Goal: Task Accomplishment & Management: Use online tool/utility

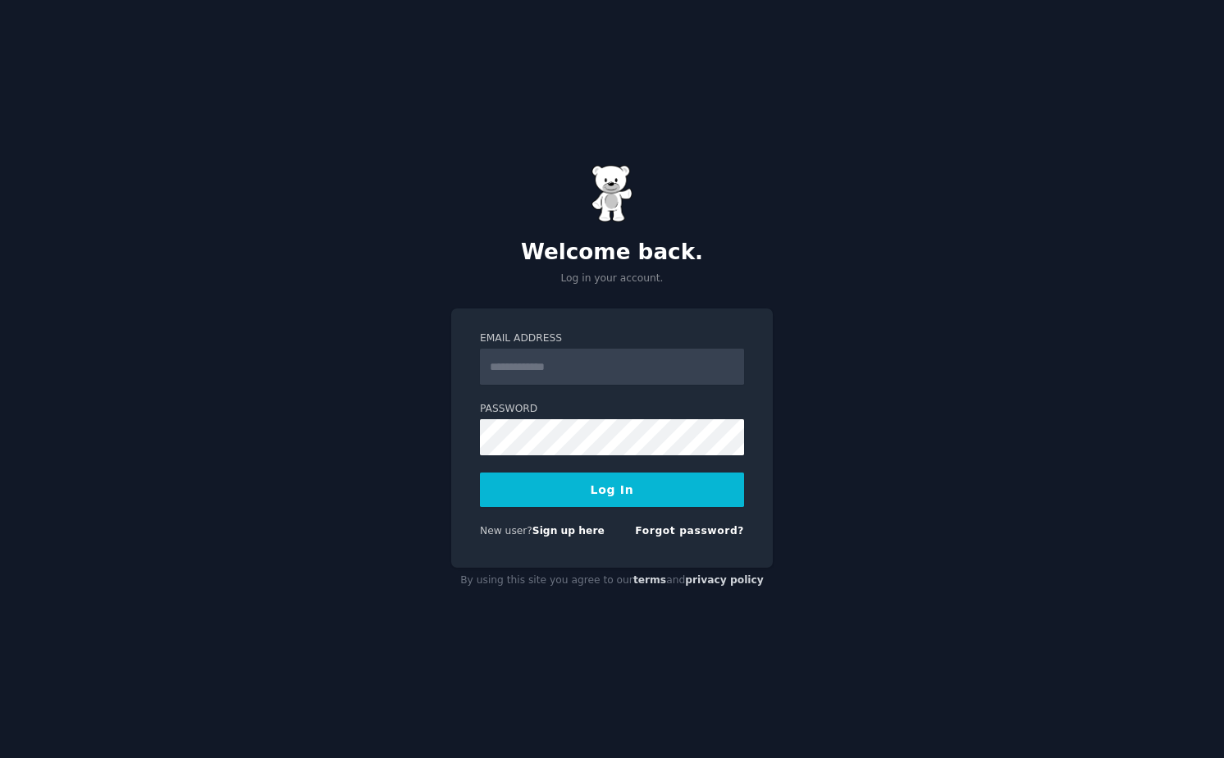
click at [719, 375] on input "Email Address" at bounding box center [612, 367] width 264 height 36
click at [0, 757] on com-1password-button at bounding box center [0, 758] width 0 height 0
type input "**********"
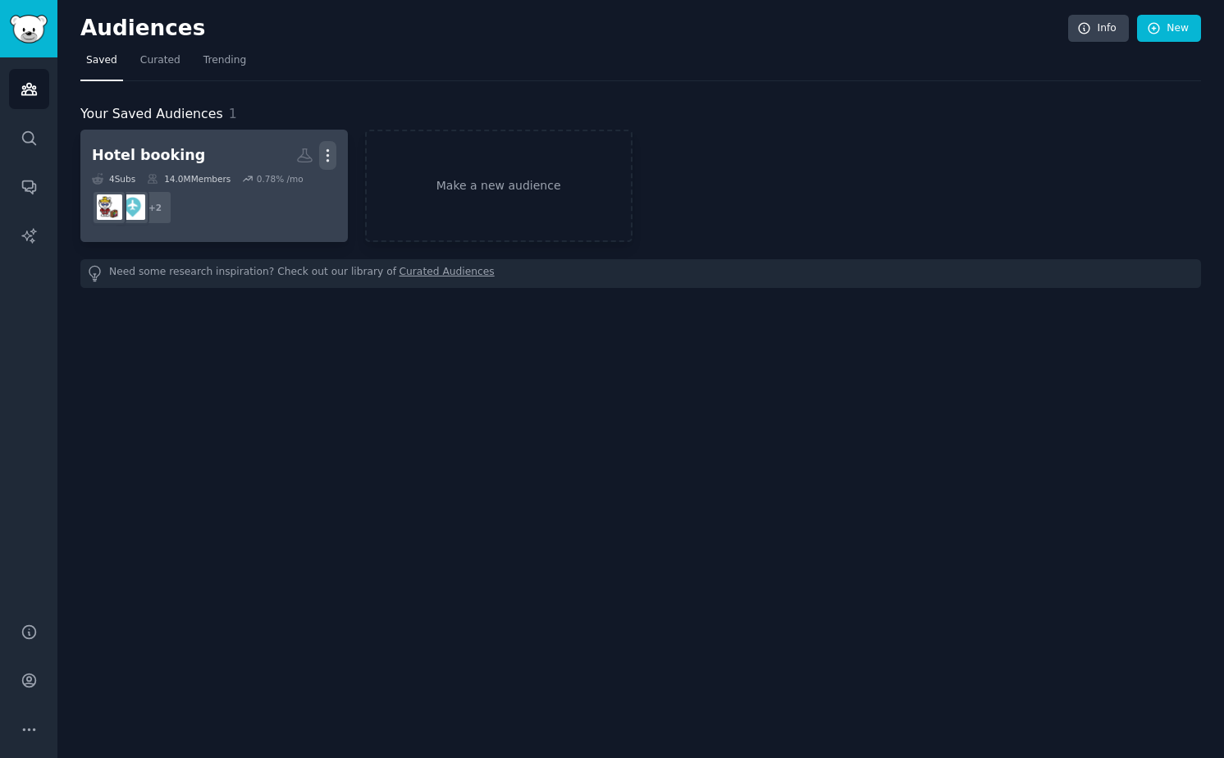
click at [323, 156] on icon "button" at bounding box center [327, 155] width 17 height 17
click at [254, 190] on icon at bounding box center [249, 190] width 11 height 13
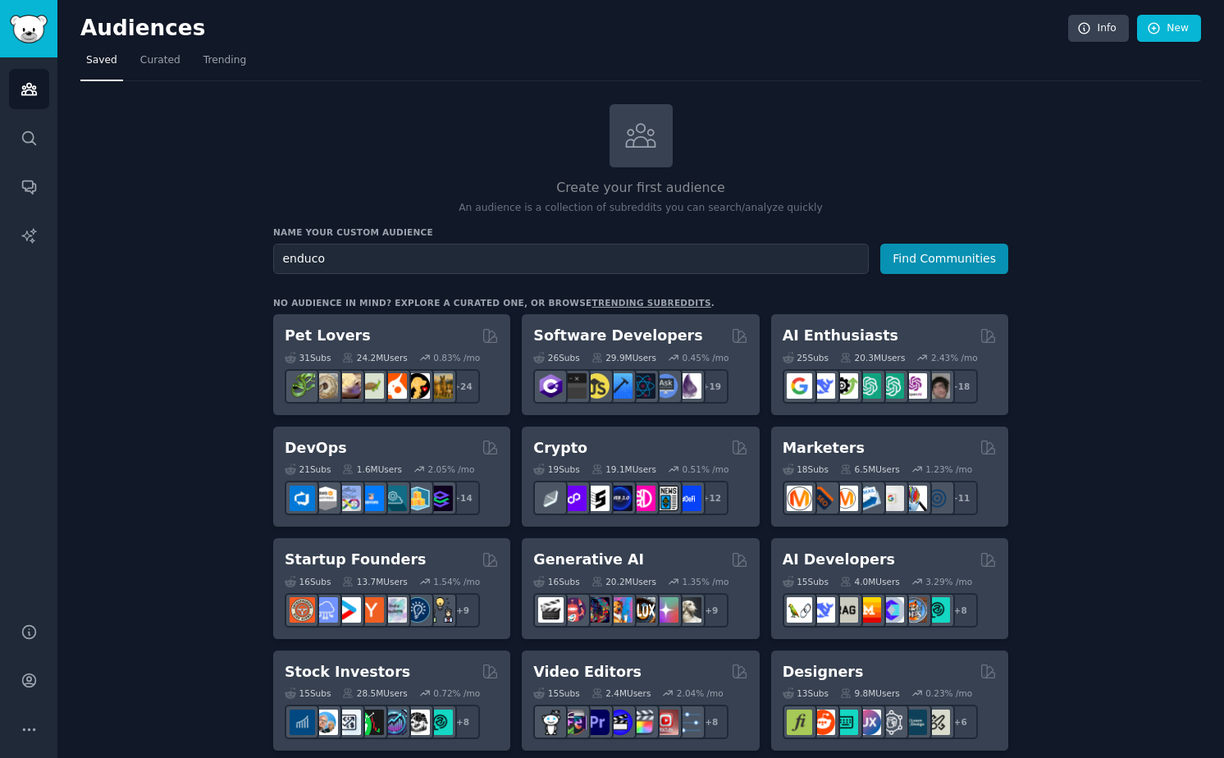
click at [880, 244] on button "Find Communities" at bounding box center [944, 259] width 128 height 30
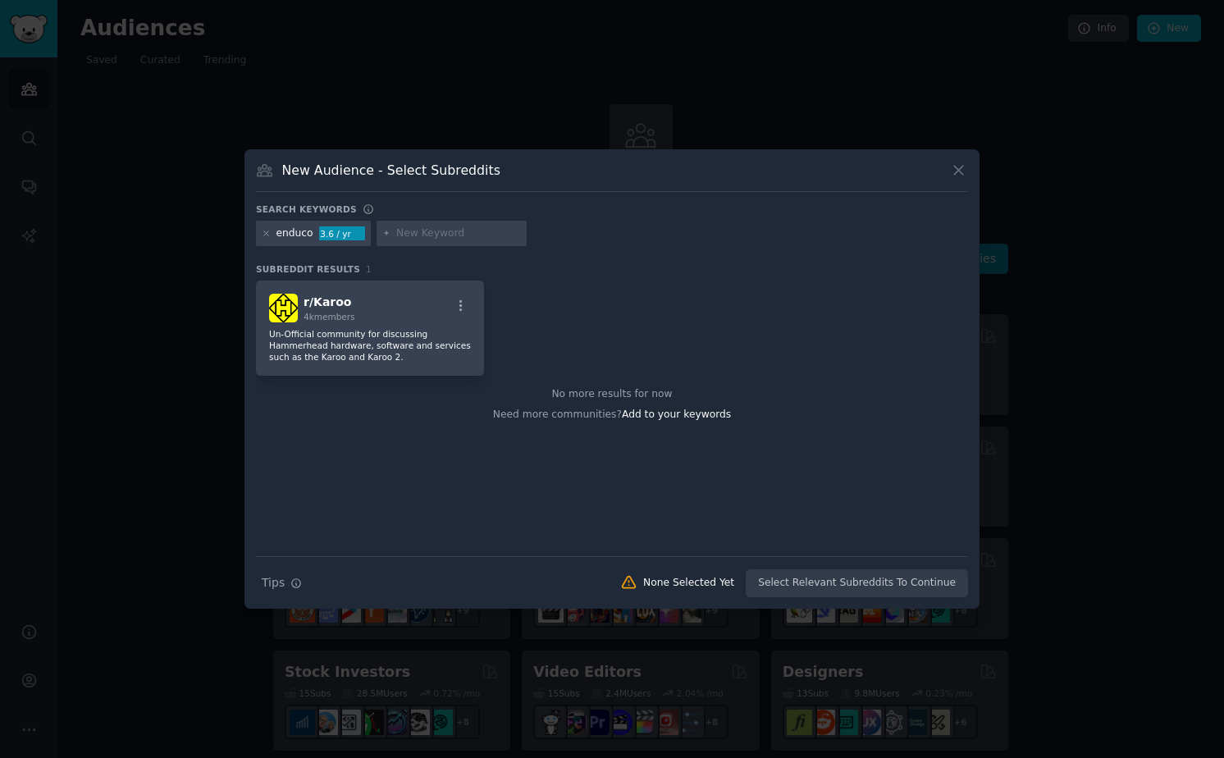
click at [963, 171] on icon at bounding box center [958, 170] width 17 height 17
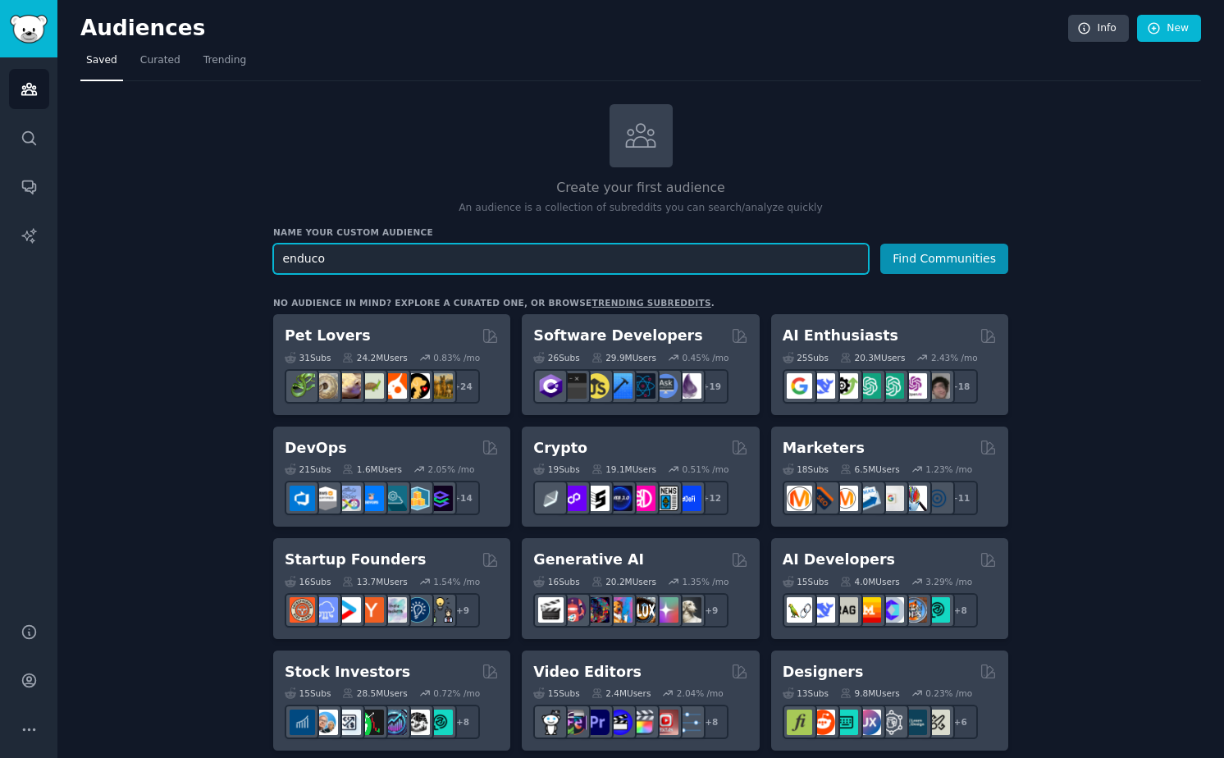
click at [378, 263] on input "enduco" at bounding box center [571, 259] width 596 height 30
type input "cycling training plan"
click at [880, 244] on button "Find Communities" at bounding box center [944, 259] width 128 height 30
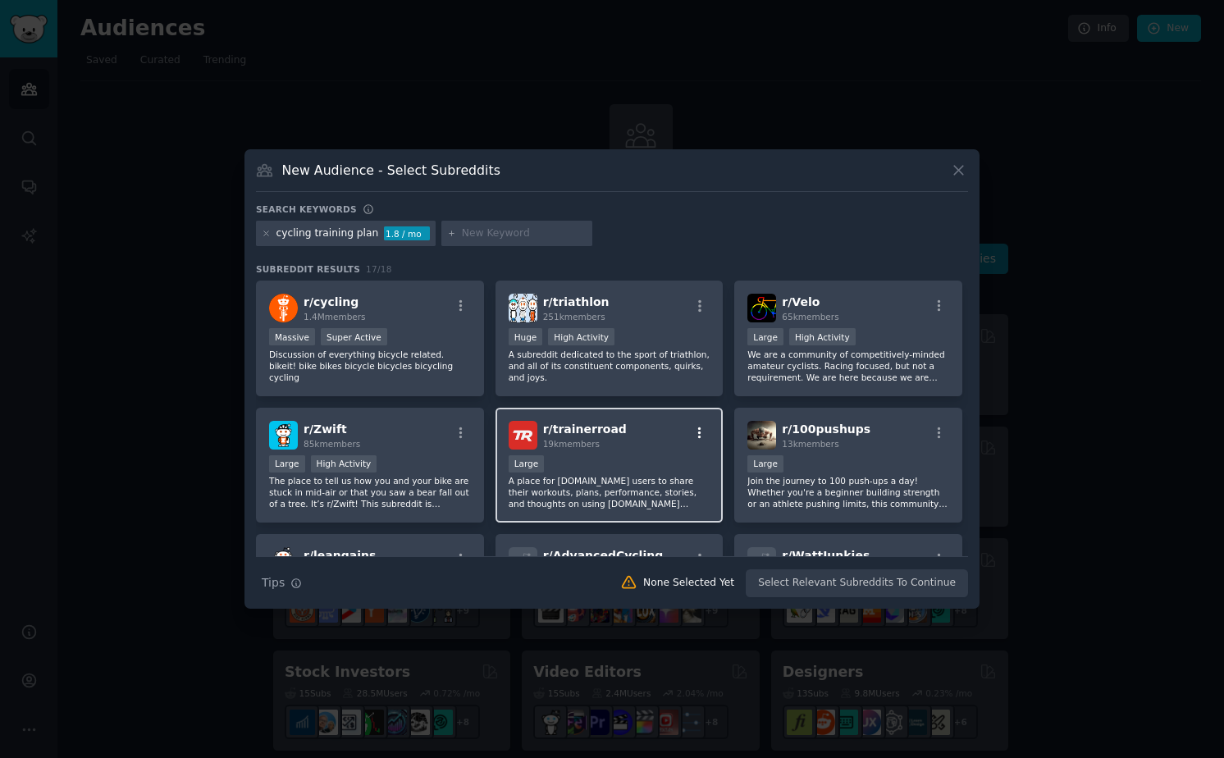
click at [696, 434] on icon "button" at bounding box center [699, 433] width 15 height 15
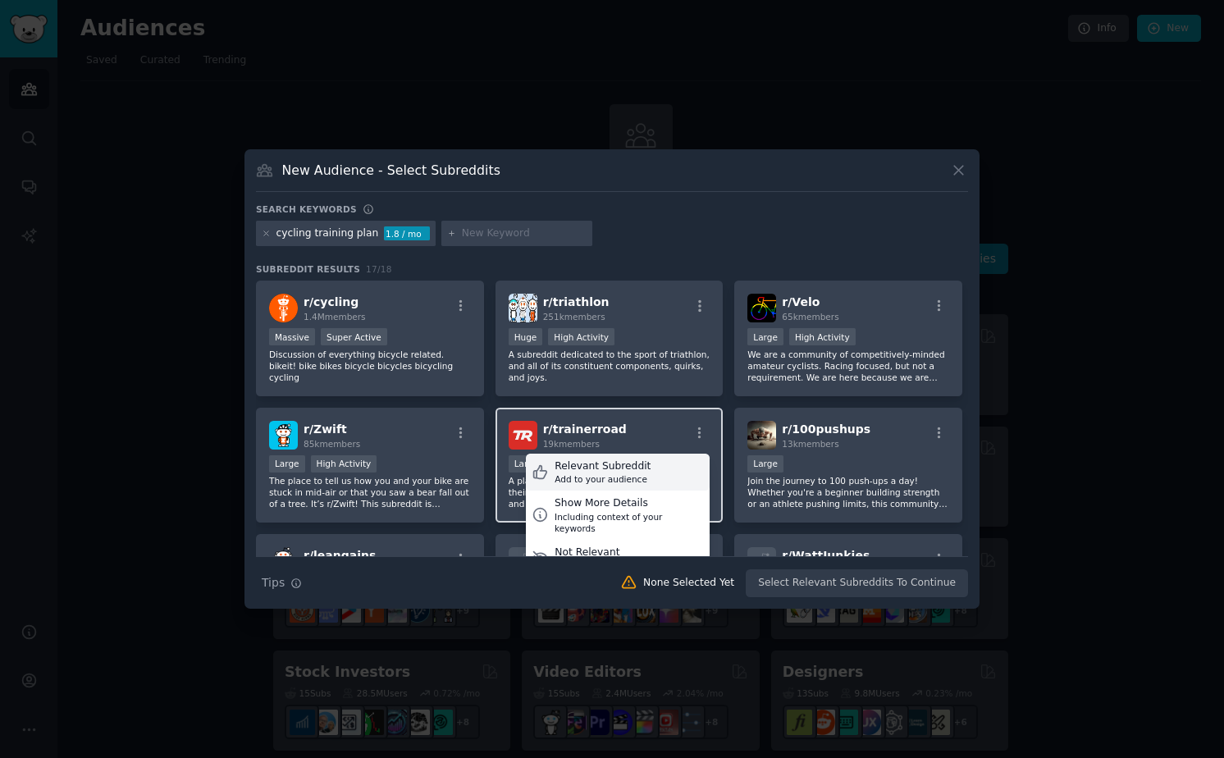
click at [611, 465] on div "Relevant Subreddit" at bounding box center [603, 466] width 96 height 15
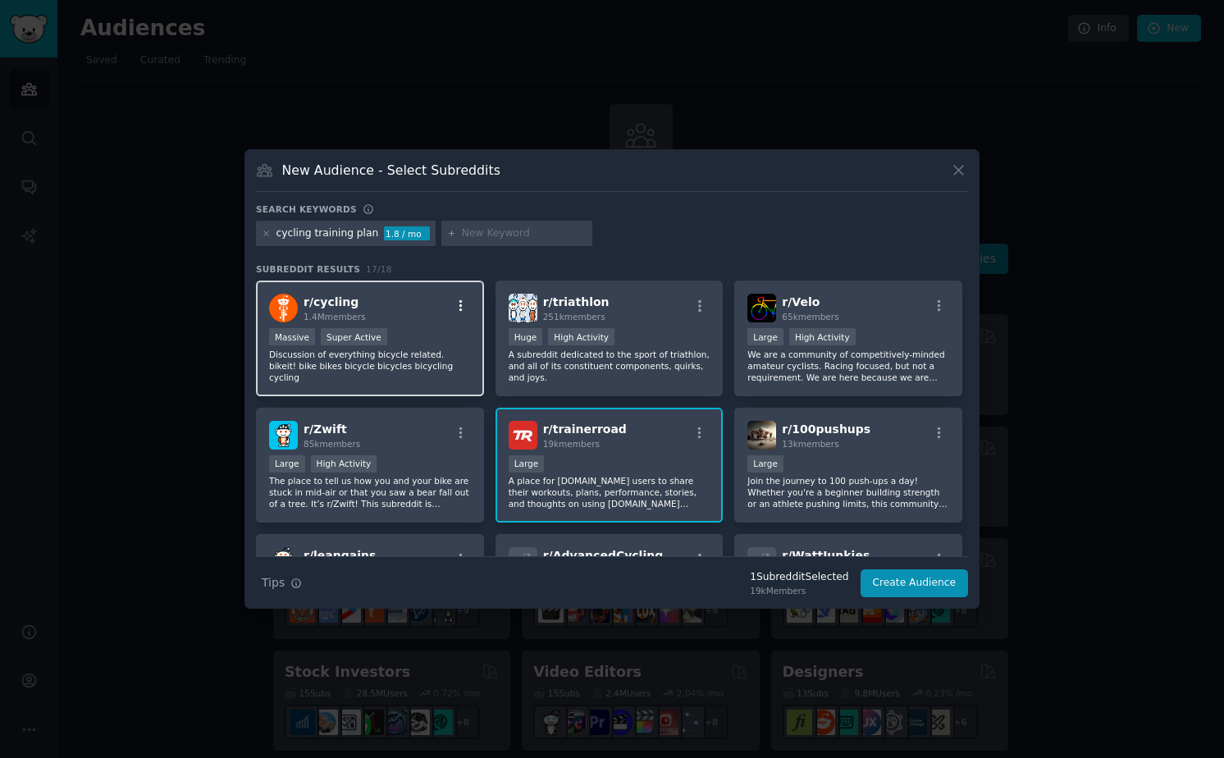
click at [456, 308] on icon "button" at bounding box center [461, 306] width 15 height 15
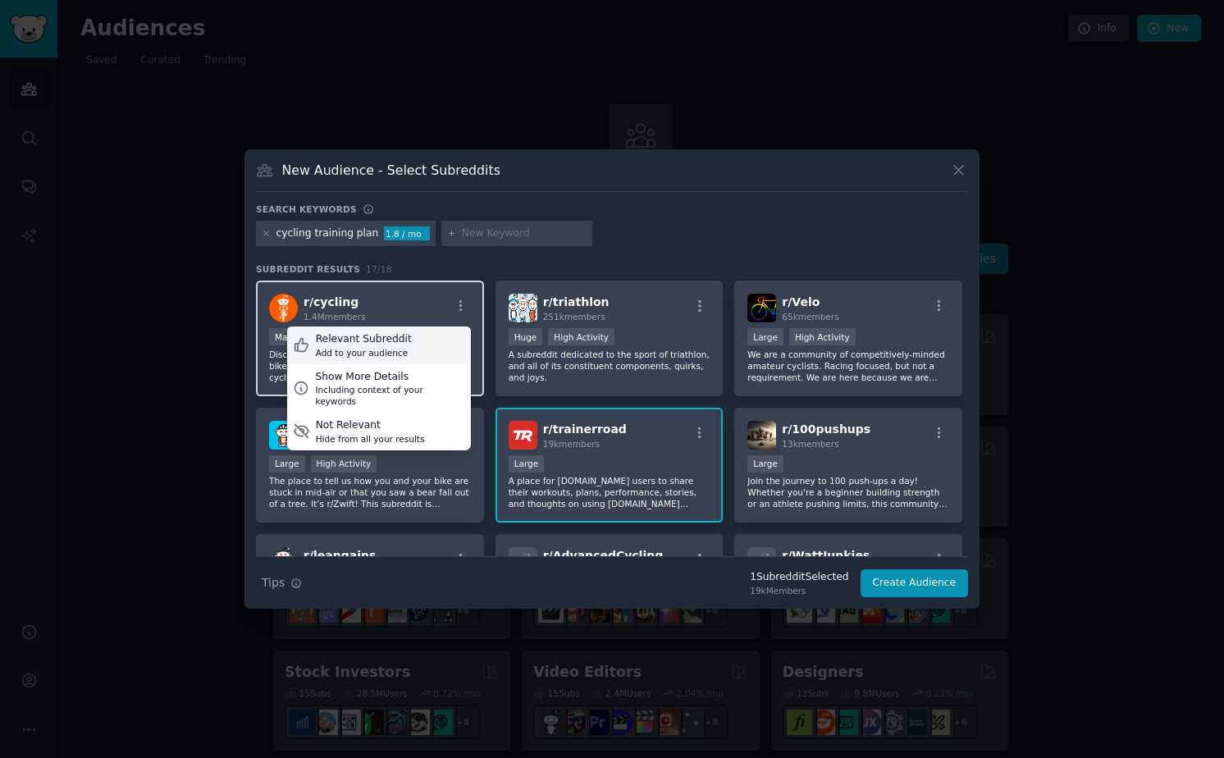
click at [421, 338] on div "Relevant Subreddit Add to your audience" at bounding box center [379, 346] width 184 height 38
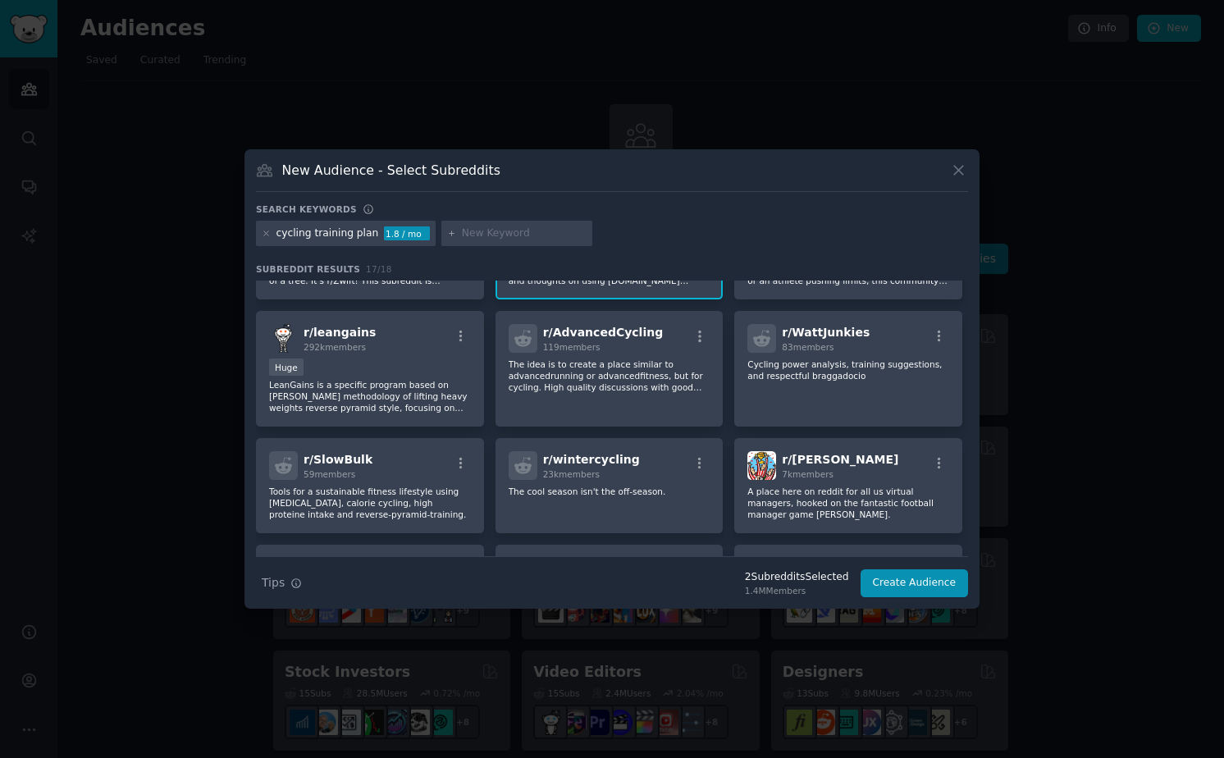
scroll to position [299, 0]
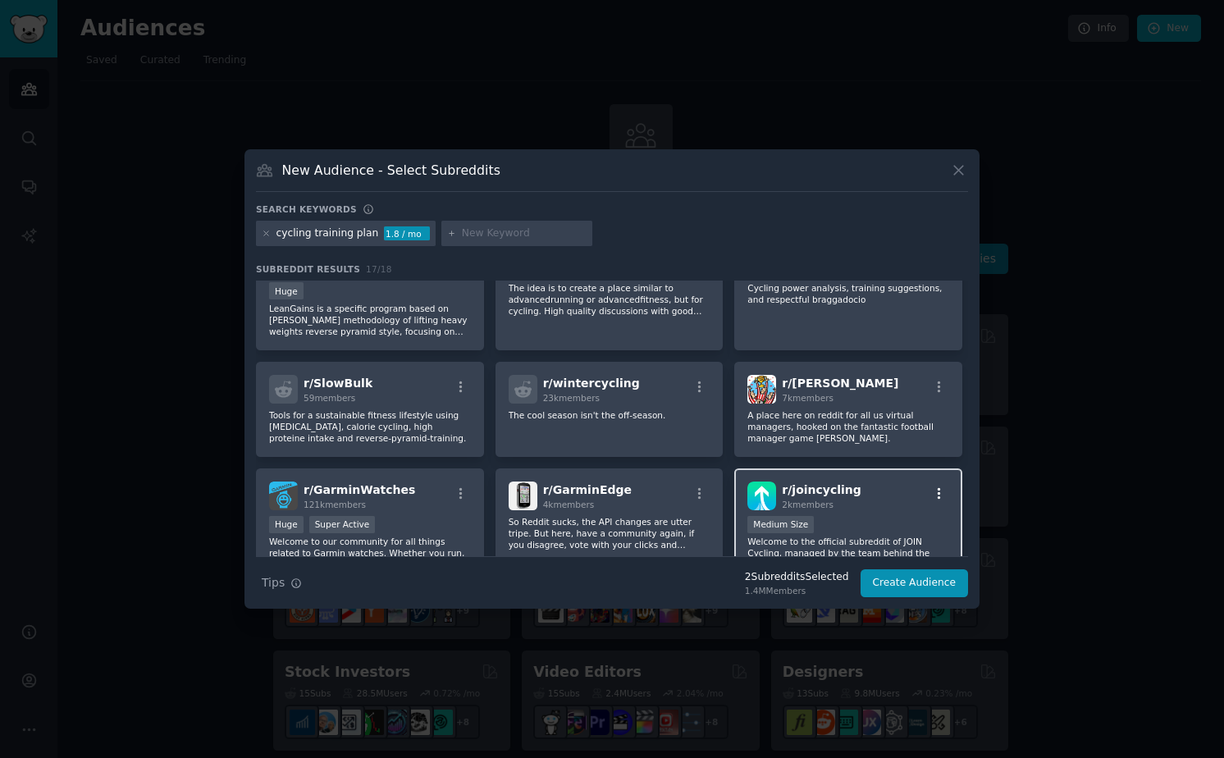
click at [937, 491] on icon "button" at bounding box center [939, 494] width 15 height 15
click at [851, 526] on div "Relevant Subreddit" at bounding box center [842, 527] width 96 height 15
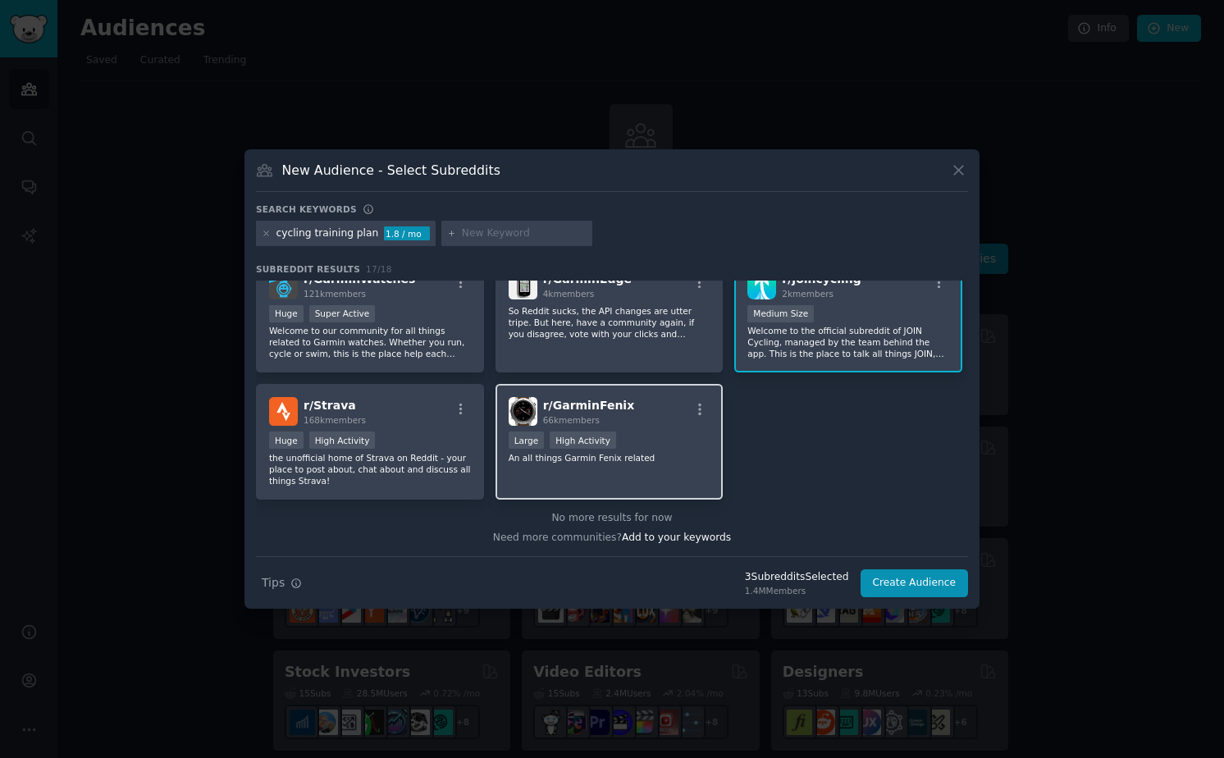
scroll to position [0, 0]
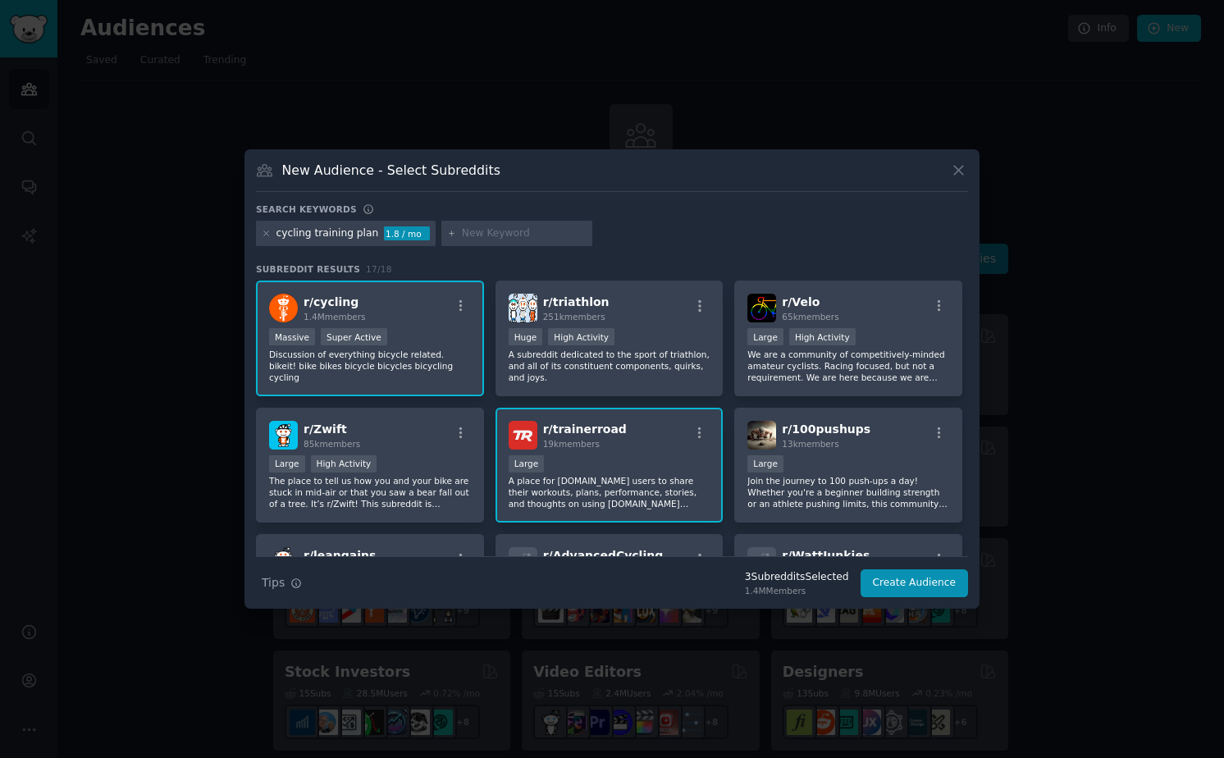
click at [521, 234] on input "text" at bounding box center [524, 233] width 125 height 15
type input "enduco"
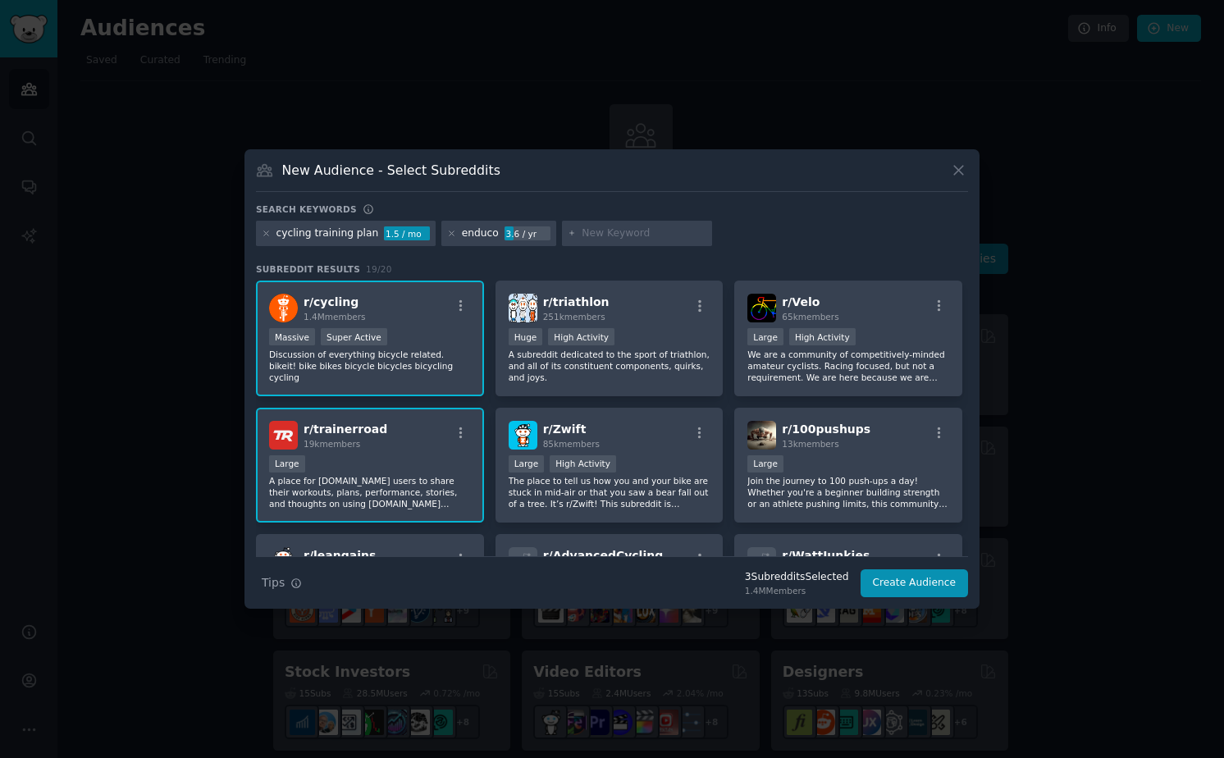
click at [454, 440] on div at bounding box center [460, 436] width 21 height 20
click at [456, 434] on icon "button" at bounding box center [461, 433] width 15 height 15
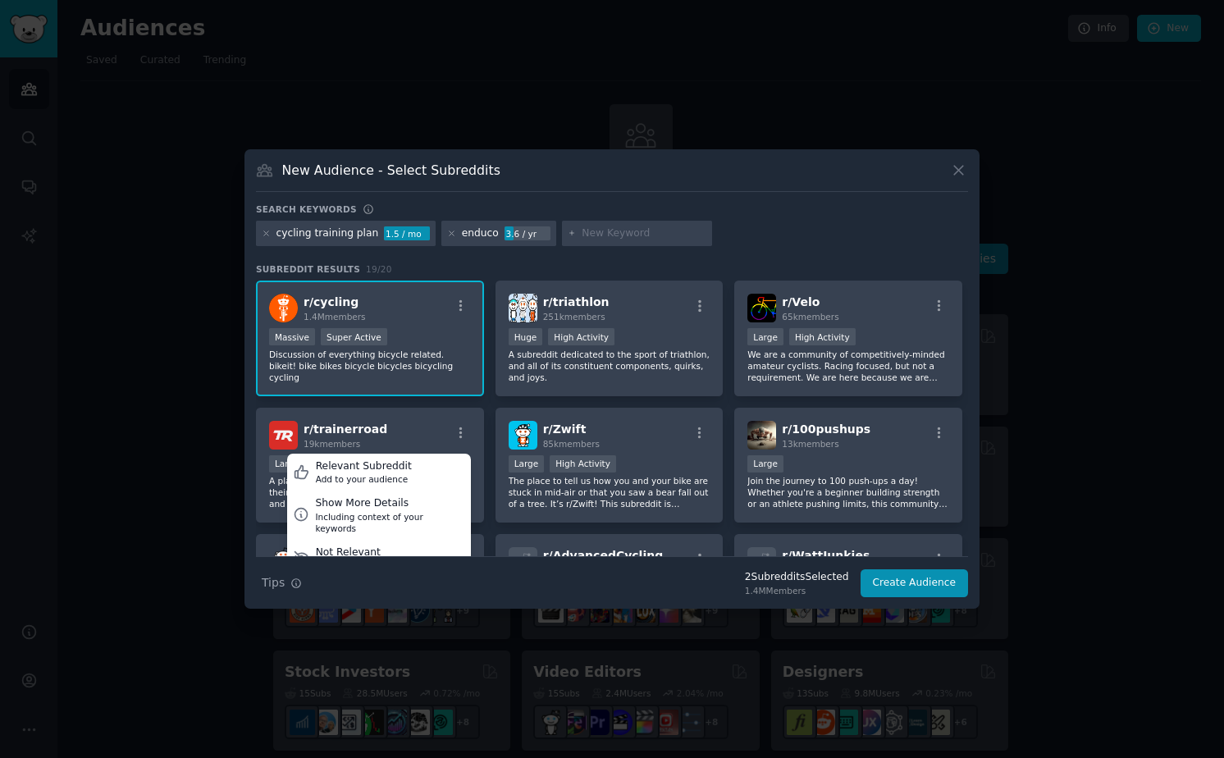
click at [334, 240] on div "cycling training plan" at bounding box center [327, 233] width 103 height 15
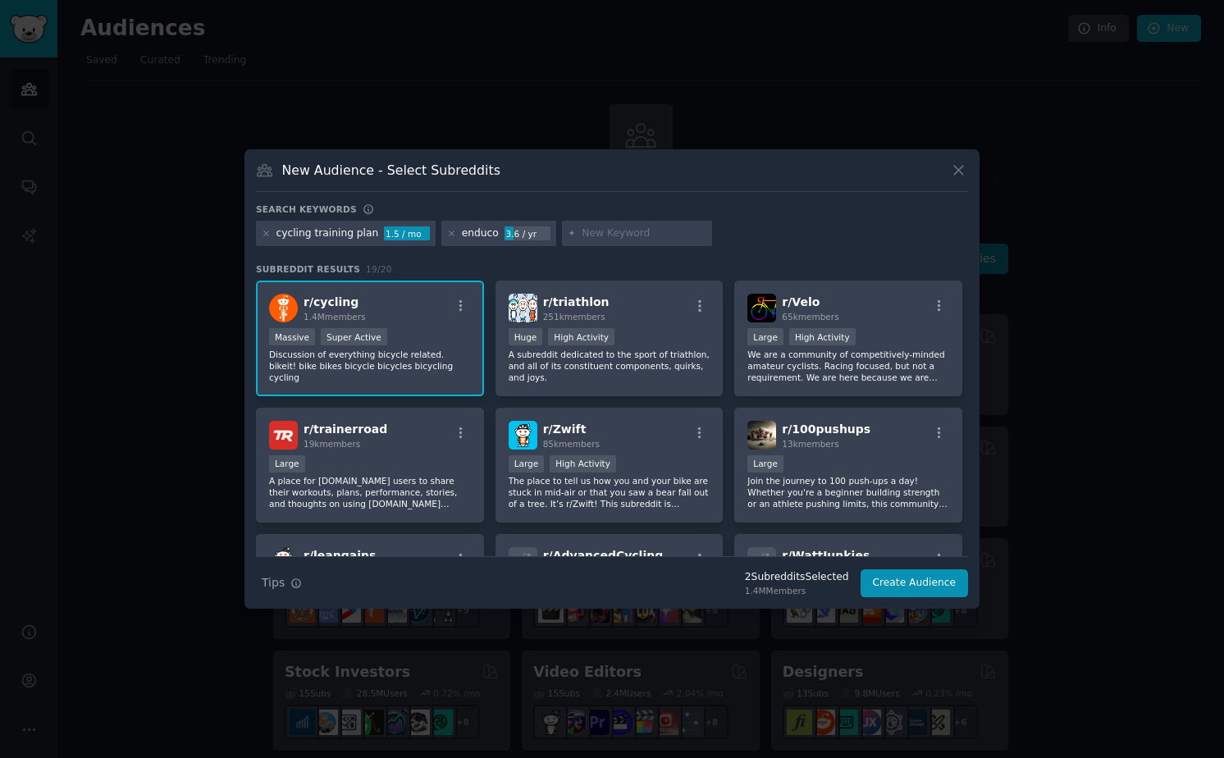
click at [342, 235] on div "cycling training plan" at bounding box center [327, 233] width 103 height 15
click at [464, 433] on icon "button" at bounding box center [461, 433] width 15 height 15
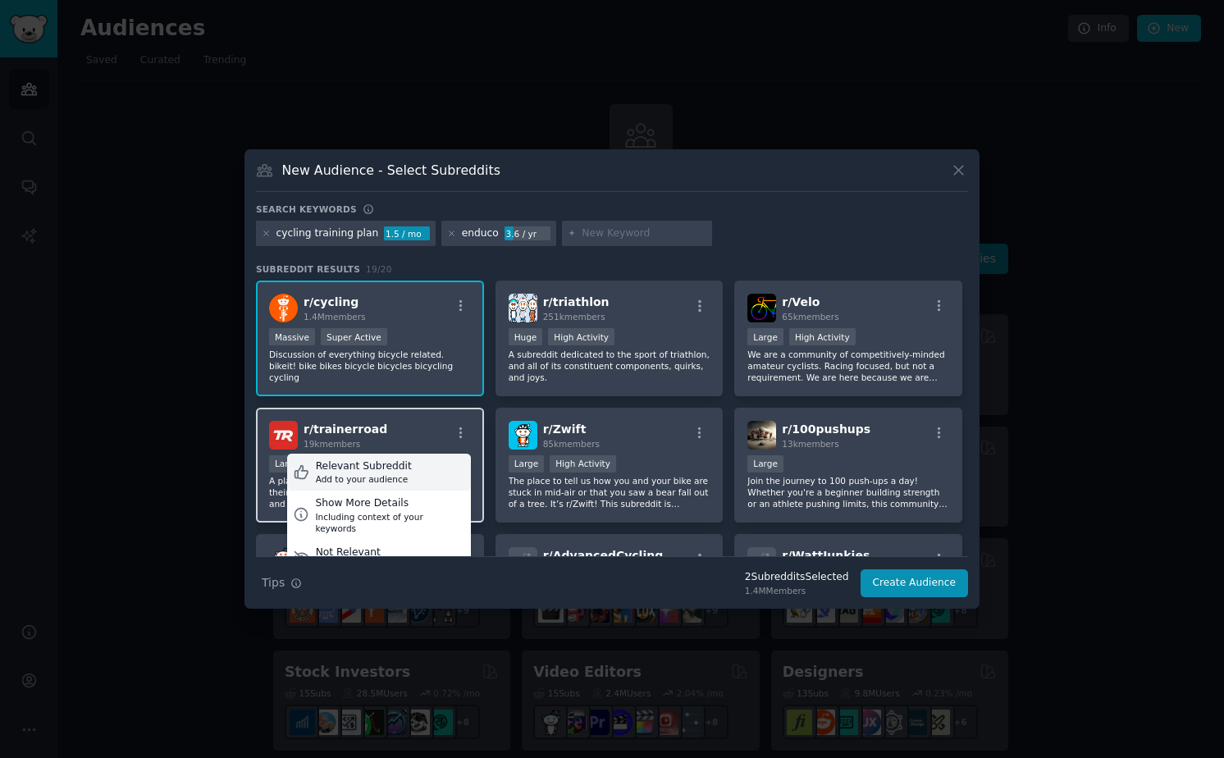
click at [427, 462] on div "Relevant Subreddit Add to your audience" at bounding box center [379, 473] width 184 height 38
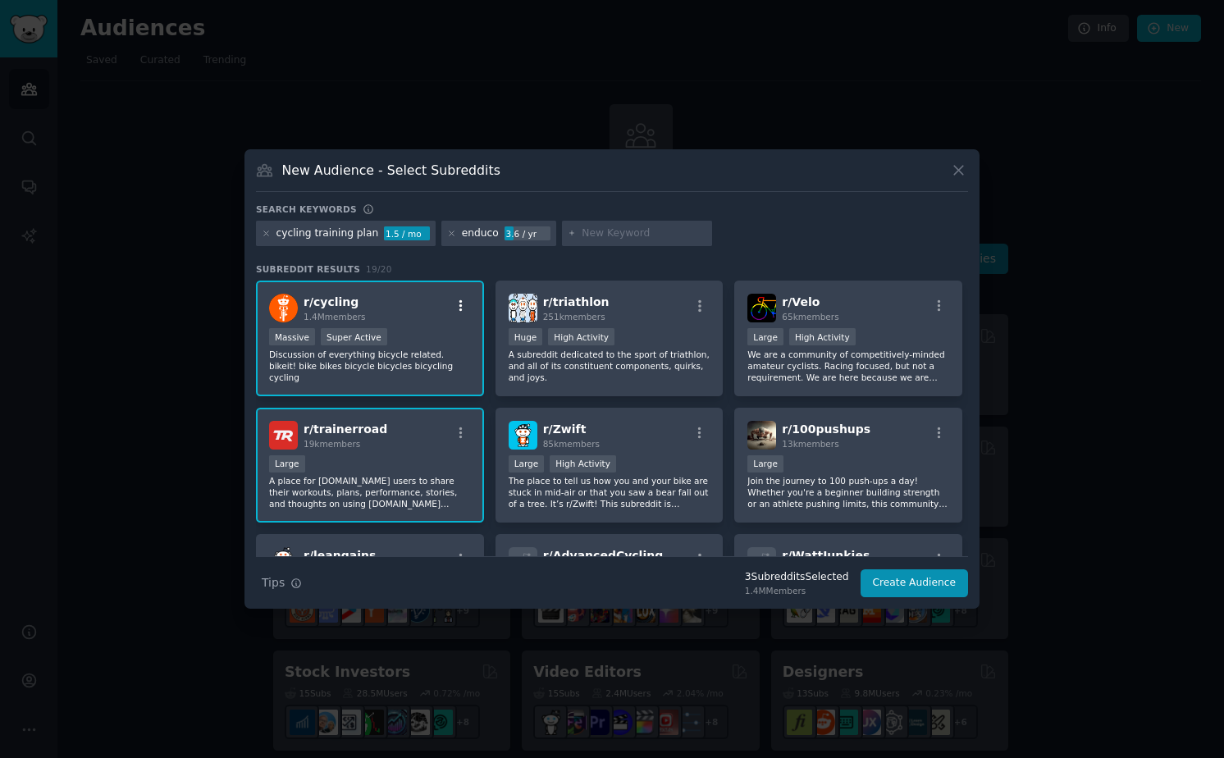
click at [461, 310] on icon "button" at bounding box center [461, 306] width 15 height 15
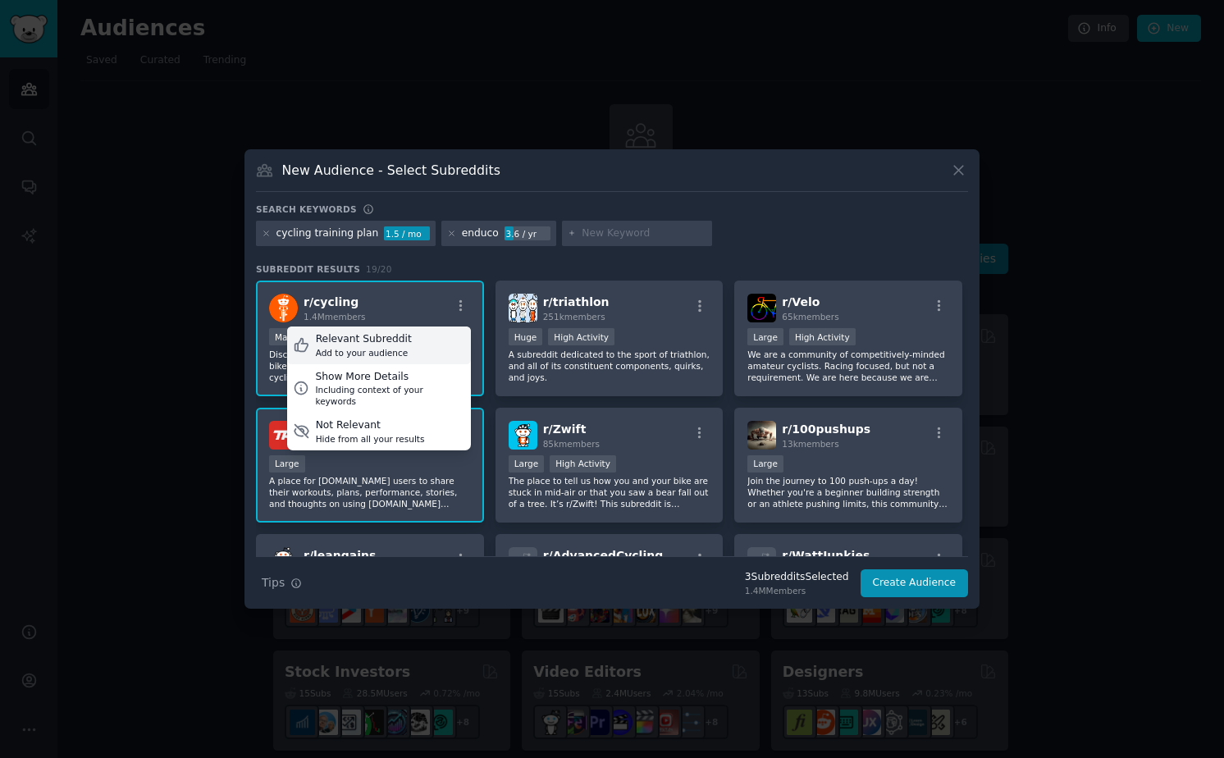
click at [419, 336] on div "Relevant Subreddit Add to your audience" at bounding box center [379, 346] width 184 height 38
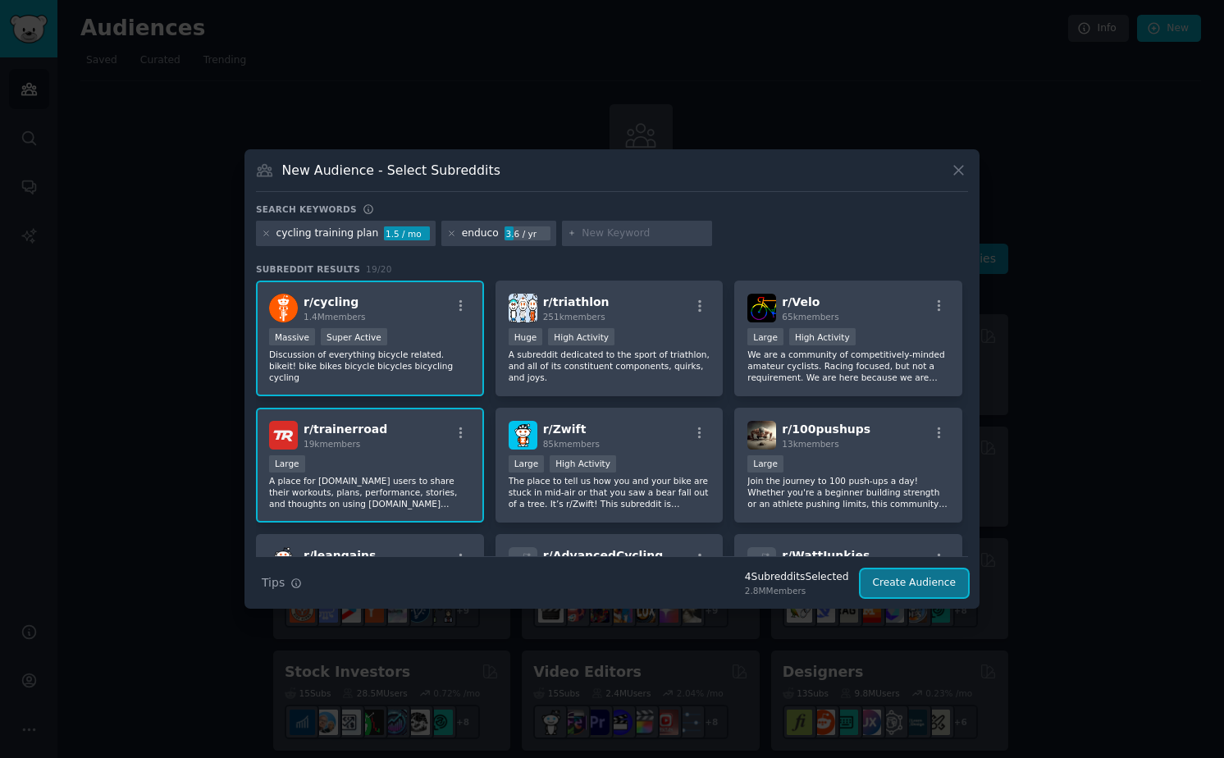
click at [901, 573] on button "Create Audience" at bounding box center [915, 583] width 108 height 28
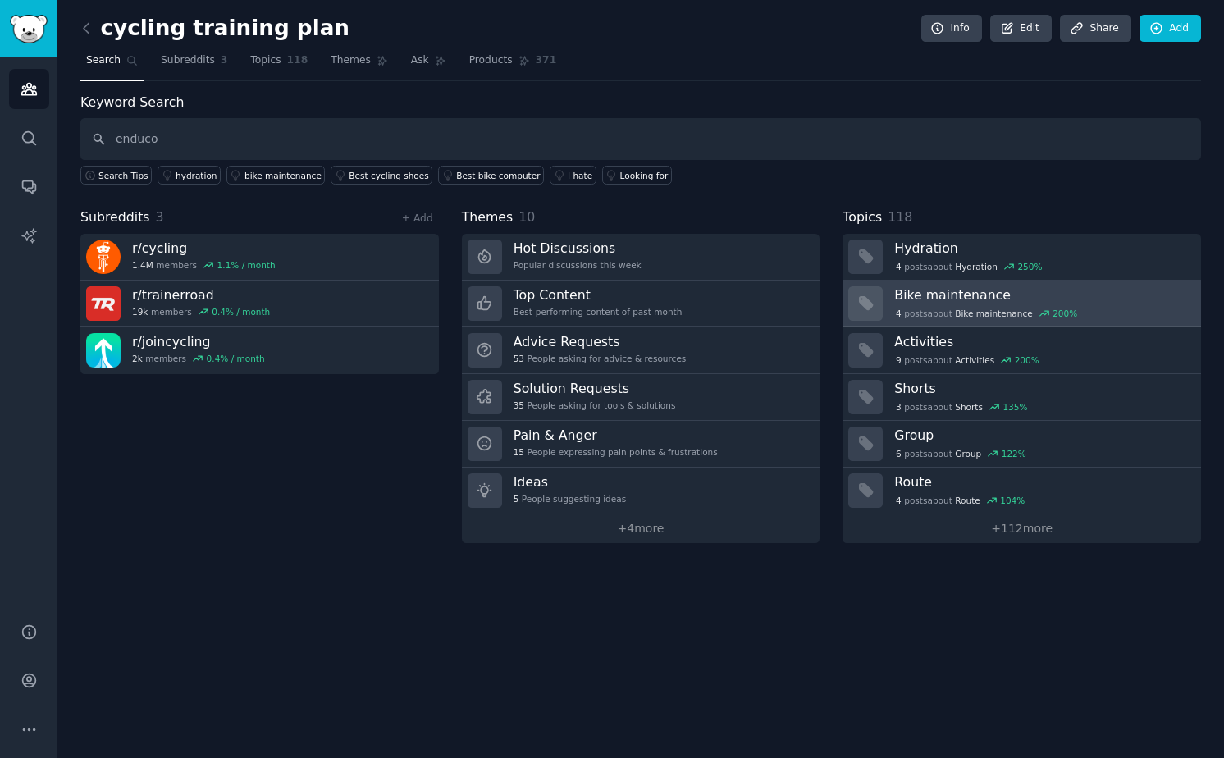
type input "enduco"
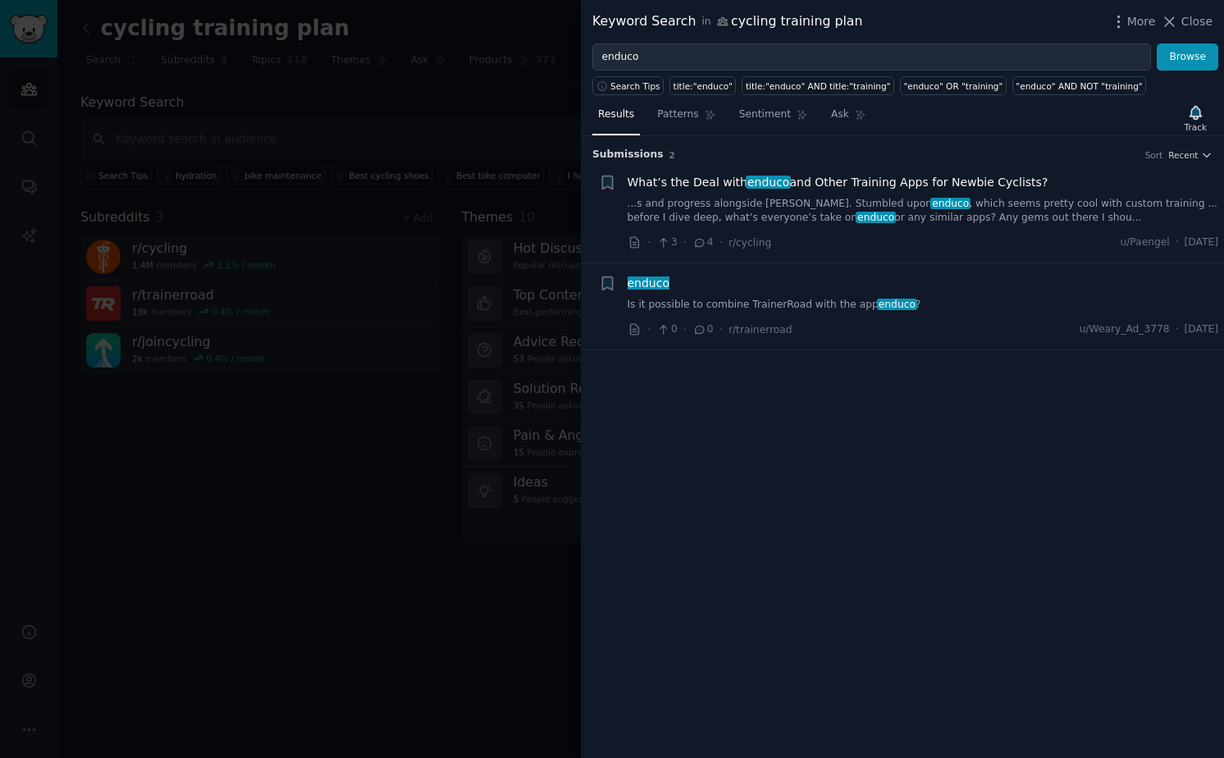
click at [685, 182] on span "What’s the Deal with enduco and Other Training Apps for Newbie Cyclists?" at bounding box center [838, 182] width 421 height 17
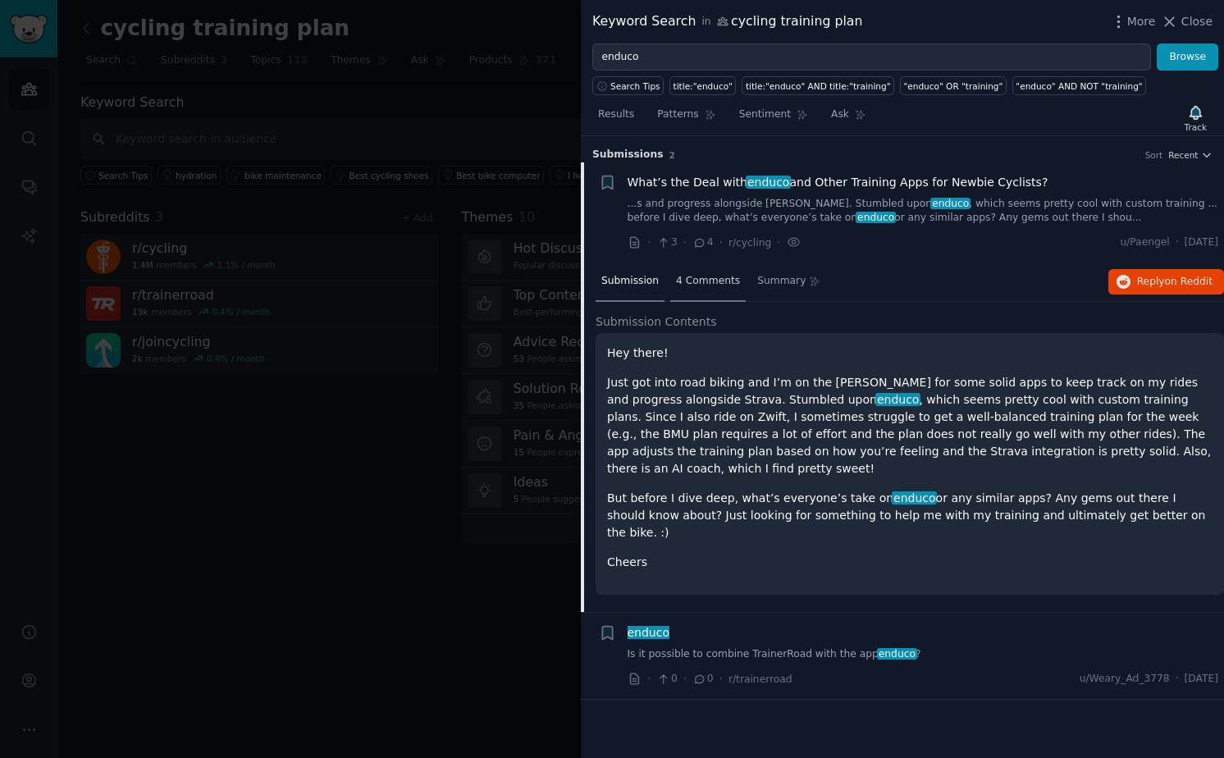
click at [697, 286] on span "4 Comments" at bounding box center [708, 281] width 64 height 15
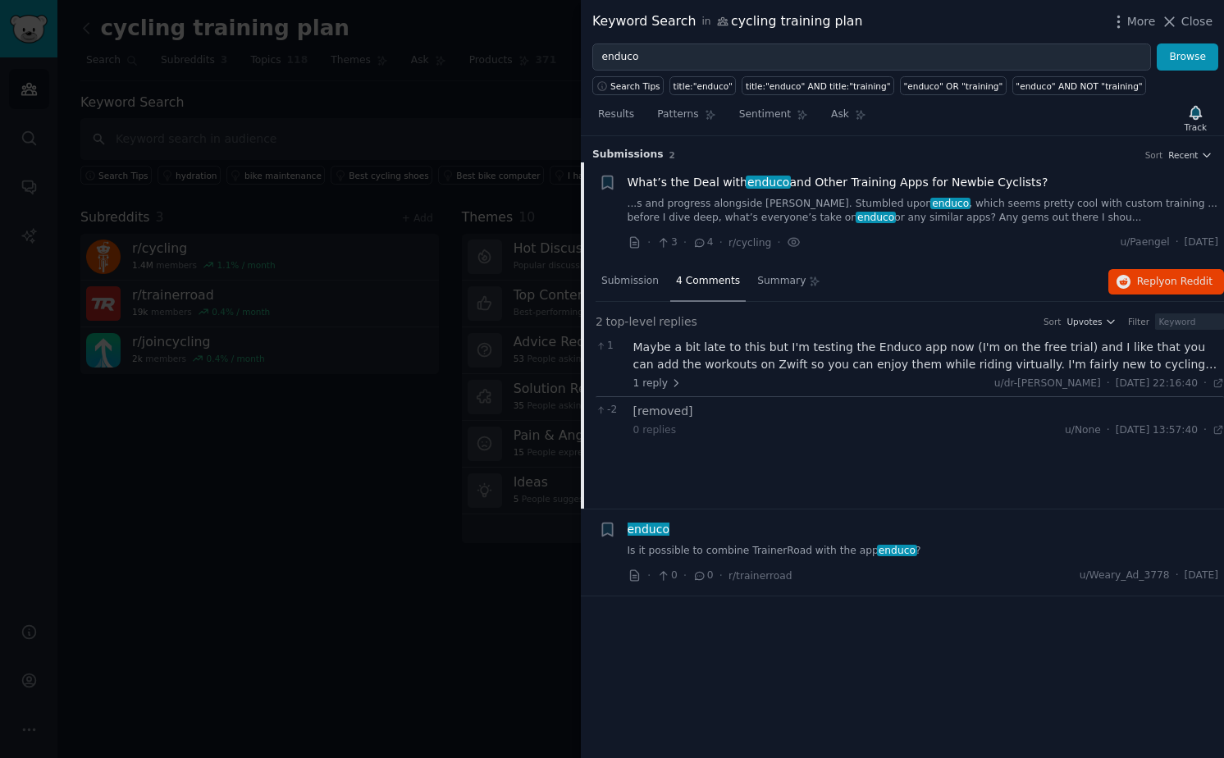
click at [390, 579] on div at bounding box center [612, 379] width 1224 height 758
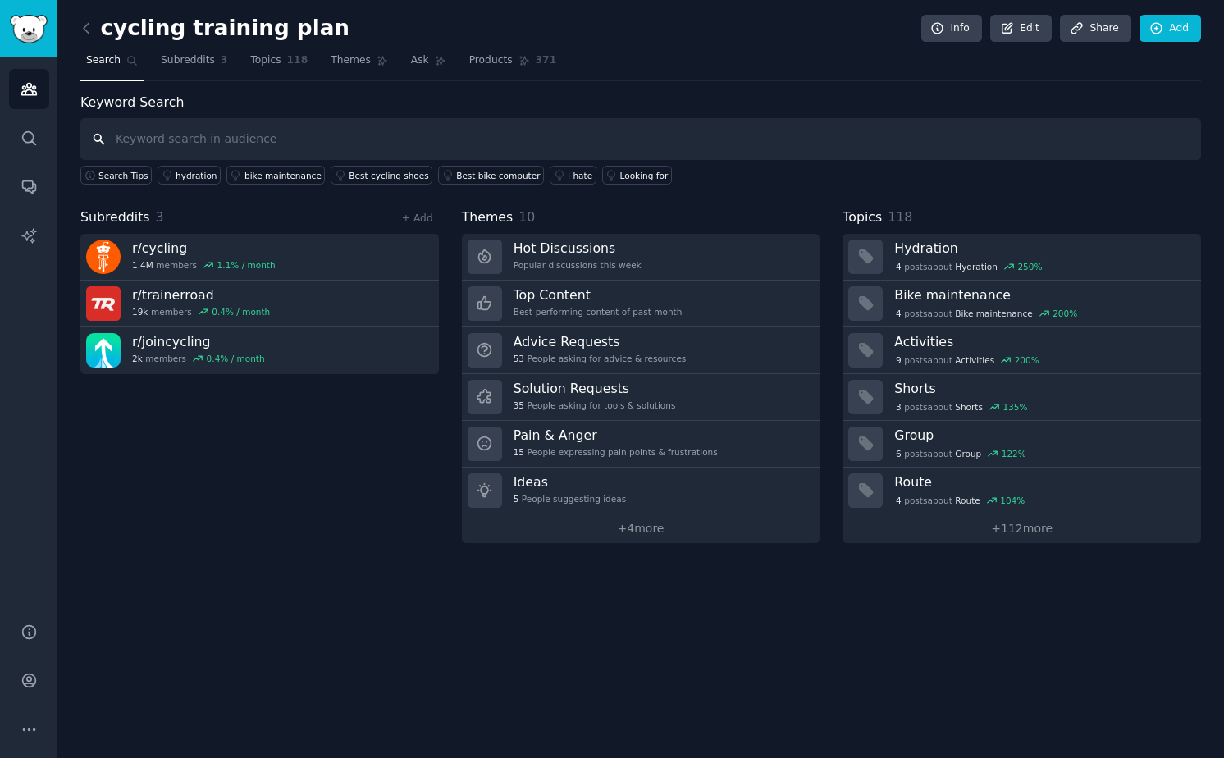
click at [228, 149] on input "text" at bounding box center [640, 139] width 1121 height 42
click at [87, 27] on icon at bounding box center [86, 28] width 17 height 17
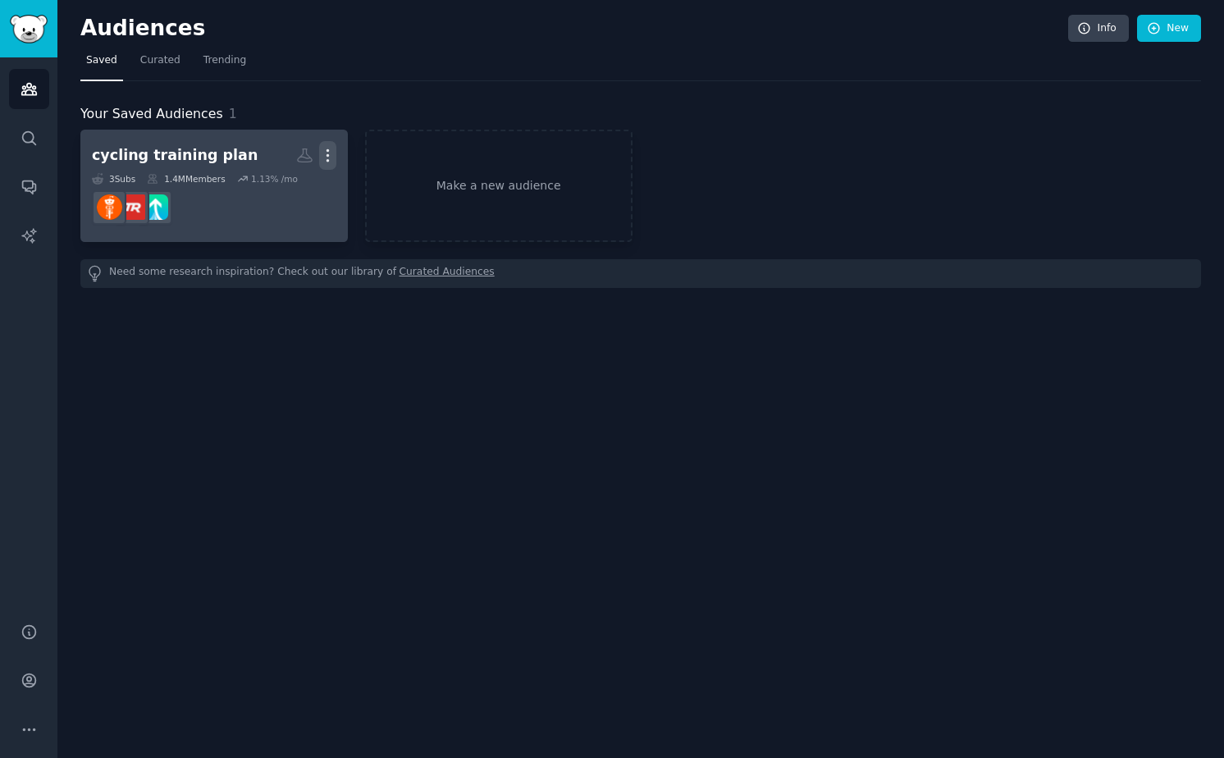
click at [327, 156] on icon "button" at bounding box center [328, 155] width 2 height 11
click at [129, 146] on div "cycling training plan" at bounding box center [175, 155] width 166 height 21
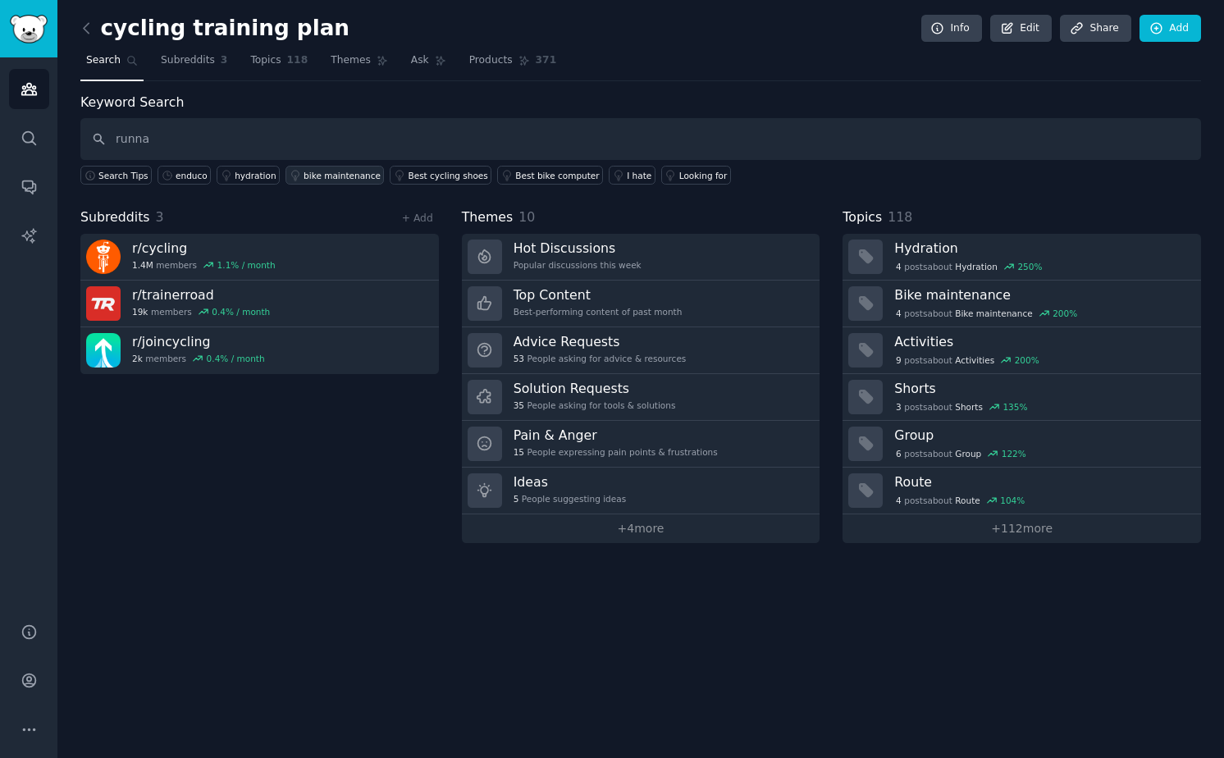
type input "runna"
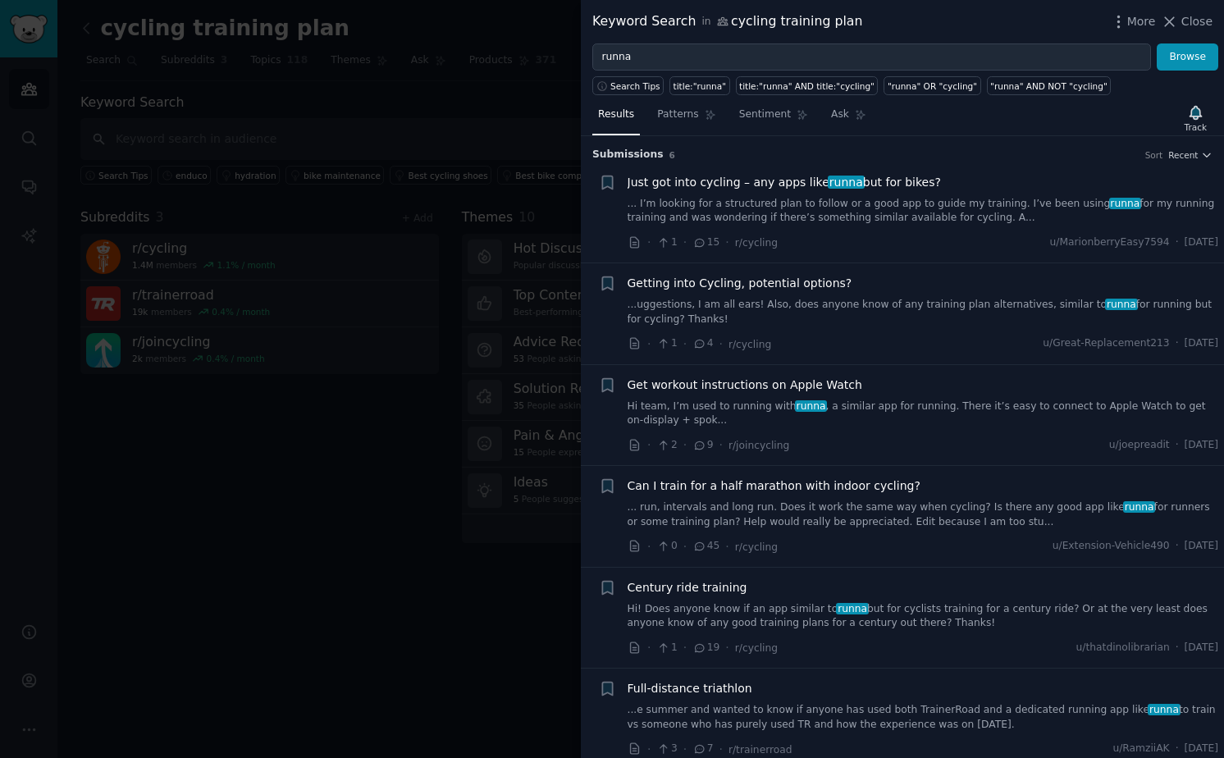
click at [338, 429] on div at bounding box center [612, 379] width 1224 height 758
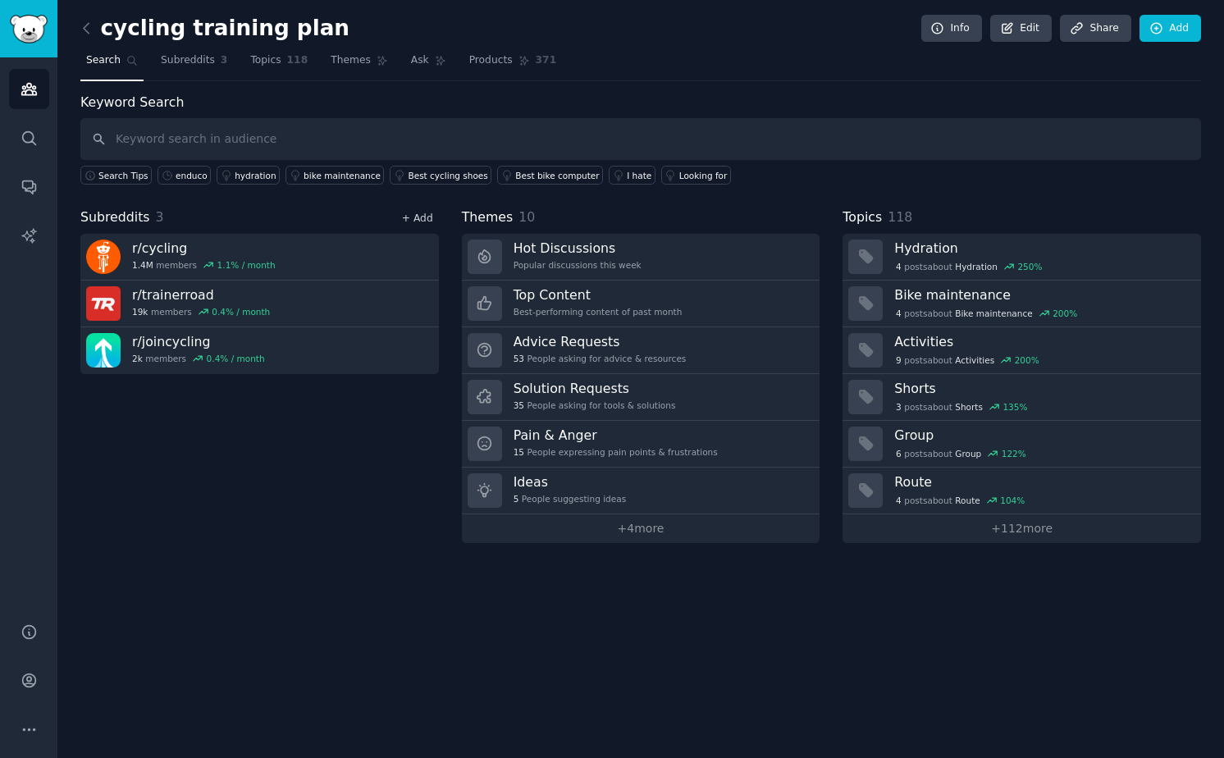
click at [411, 217] on link "+ Add" at bounding box center [417, 217] width 31 height 11
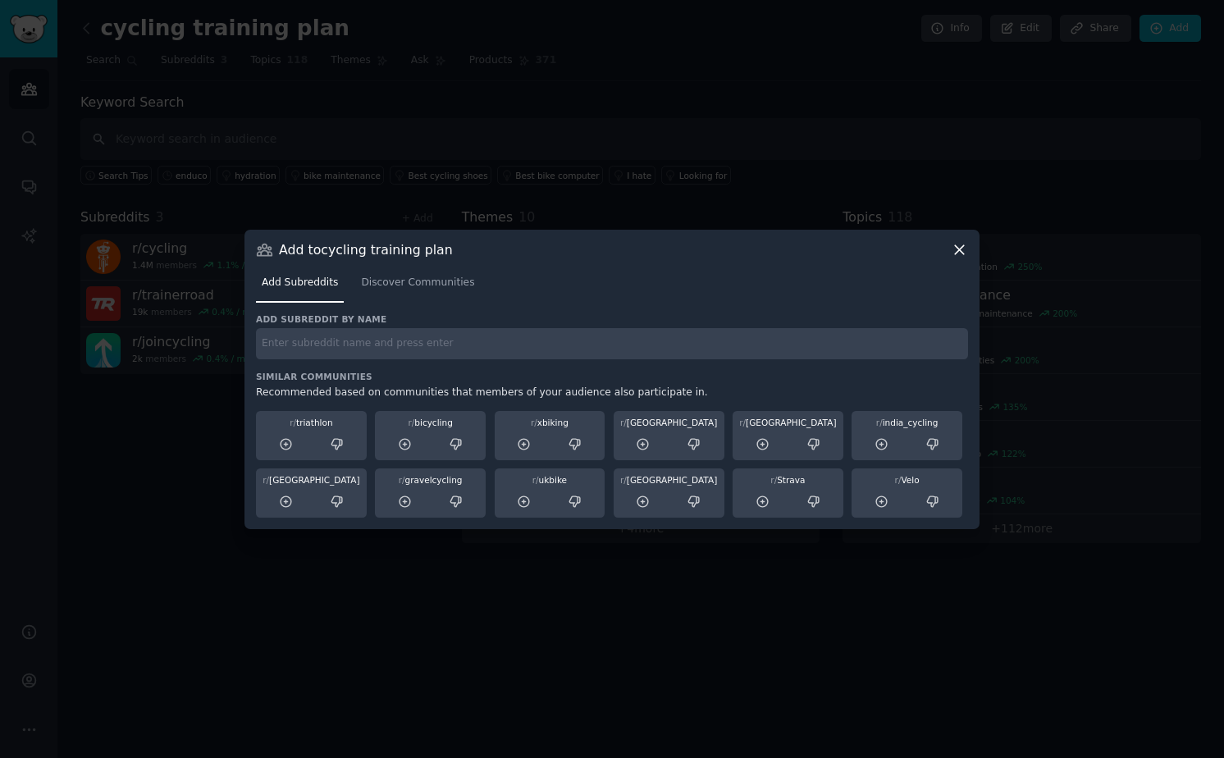
click at [400, 349] on input "text" at bounding box center [612, 344] width 712 height 32
type input "runna"
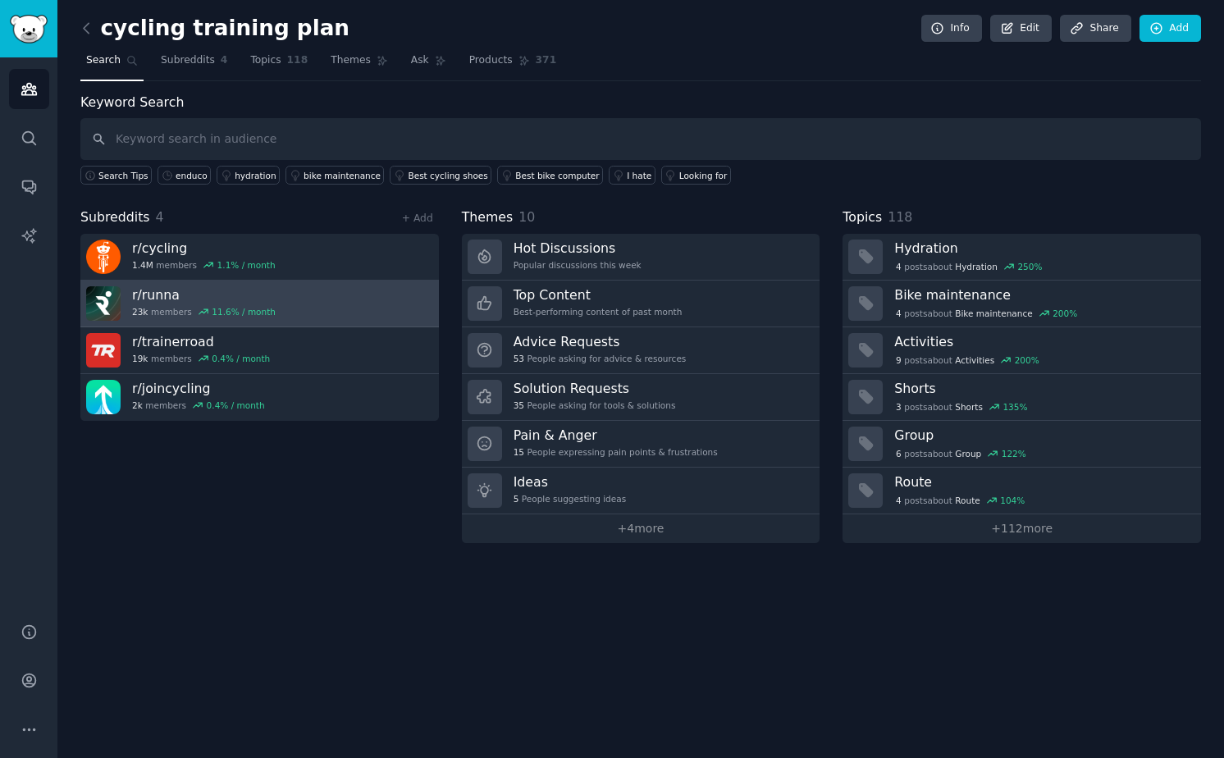
click at [347, 313] on link "r/ runna 23k members 11.6 % / month" at bounding box center [259, 304] width 359 height 47
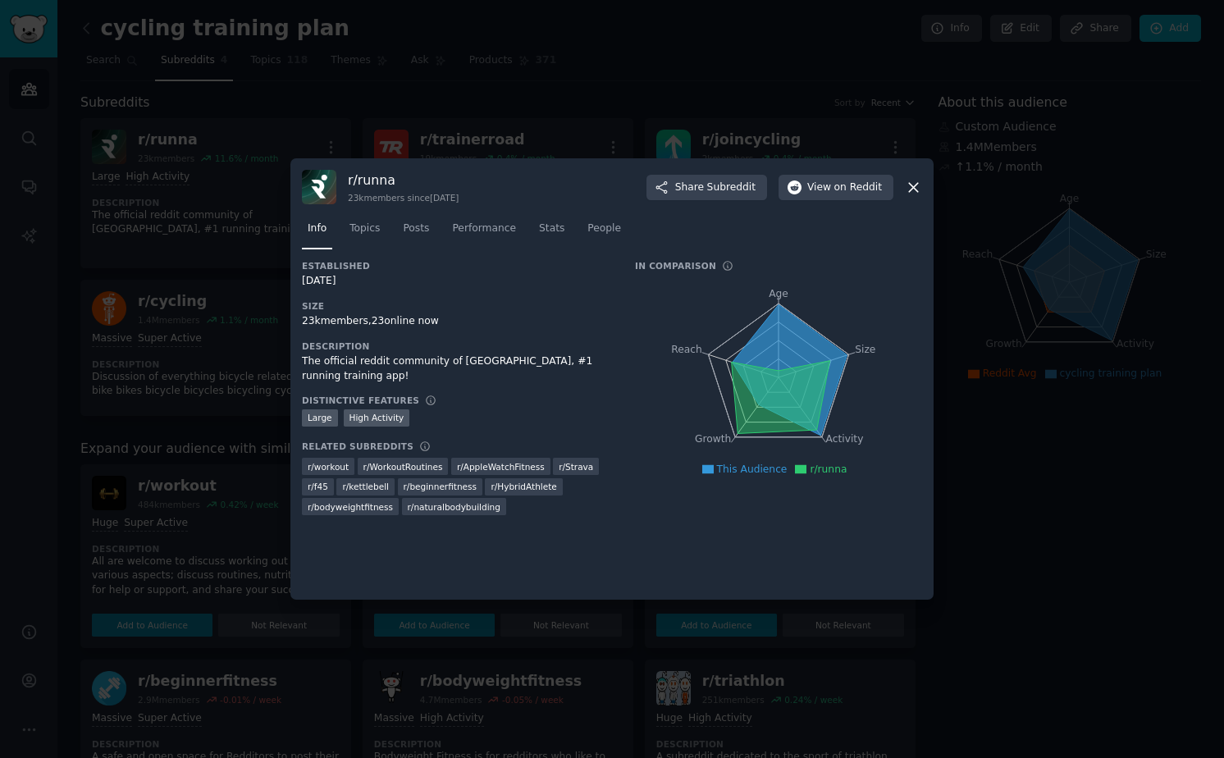
click at [919, 186] on icon at bounding box center [913, 187] width 17 height 17
